Goal: Task Accomplishment & Management: Manage account settings

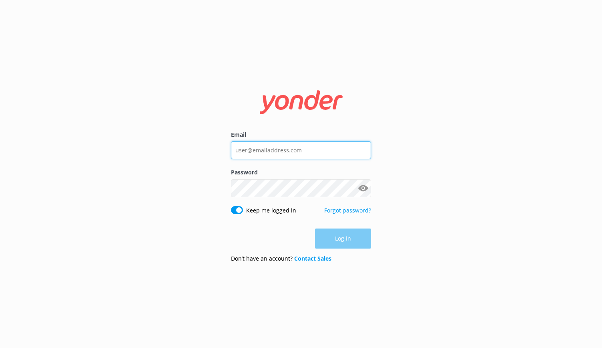
click at [282, 149] on input "Email" at bounding box center [301, 150] width 140 height 18
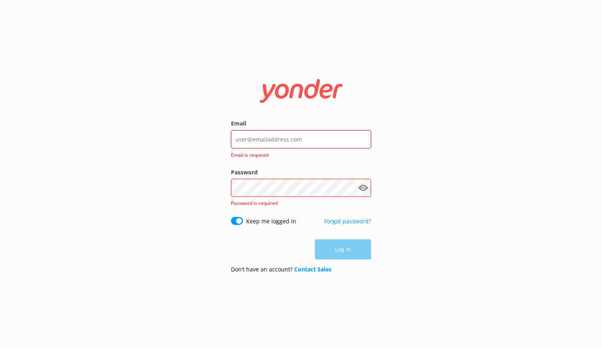
type input "[PERSON_NAME][EMAIL_ADDRESS][DOMAIN_NAME]"
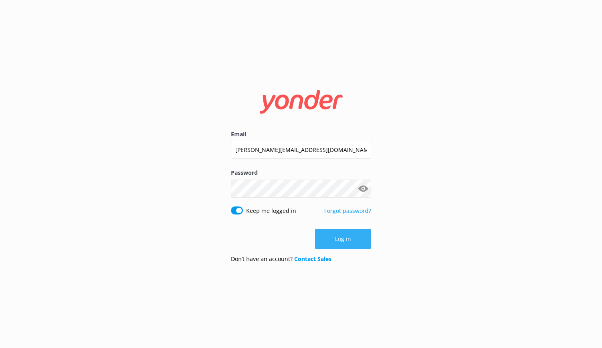
click at [350, 246] on button "Log in" at bounding box center [343, 239] width 56 height 20
